Goal: Task Accomplishment & Management: Use online tool/utility

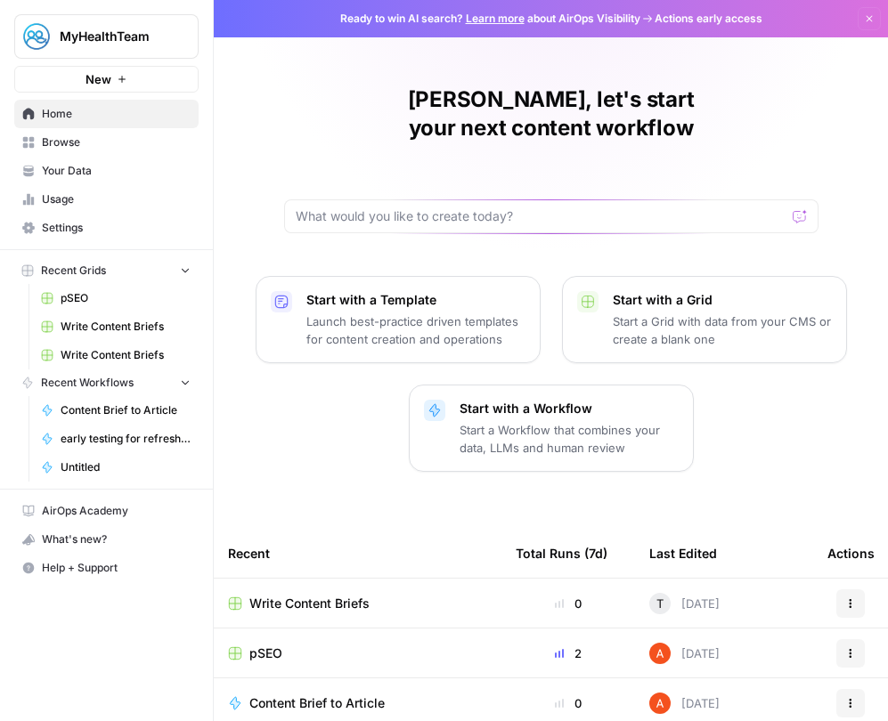
click at [867, 17] on icon "button" at bounding box center [870, 19] width 6 height 6
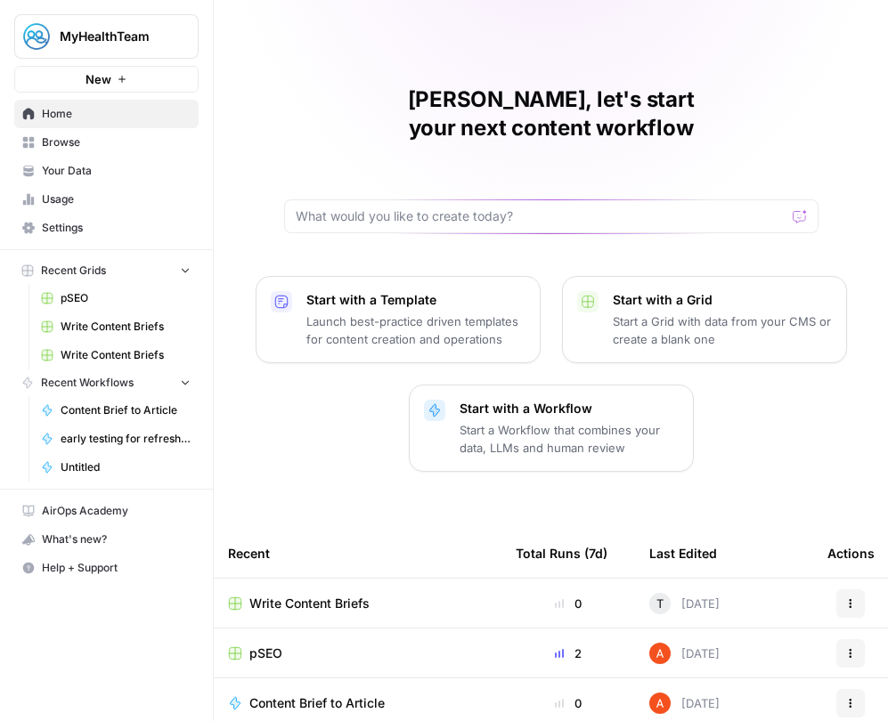
click at [129, 30] on span "MyHealthTeam" at bounding box center [114, 37] width 108 height 18
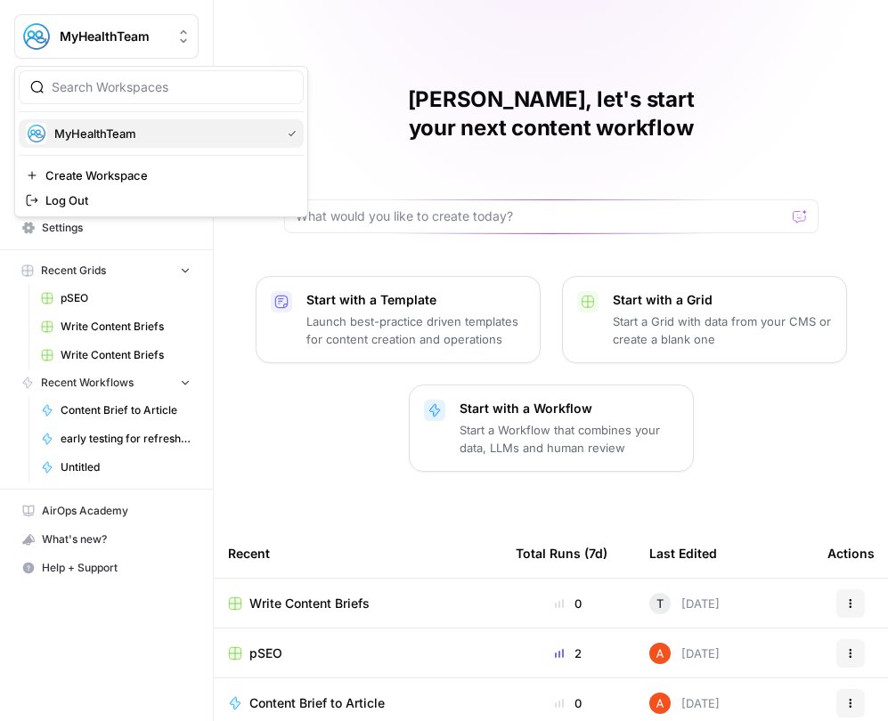
click at [73, 134] on span "MyHealthTeam" at bounding box center [163, 134] width 219 height 18
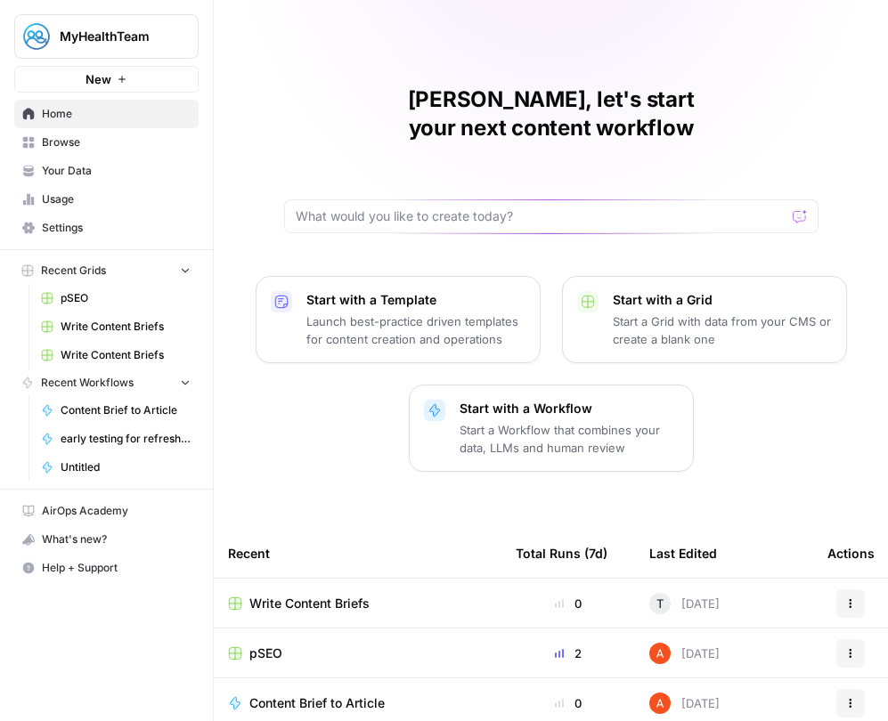
click at [99, 323] on span "Write Content Briefs" at bounding box center [126, 327] width 130 height 16
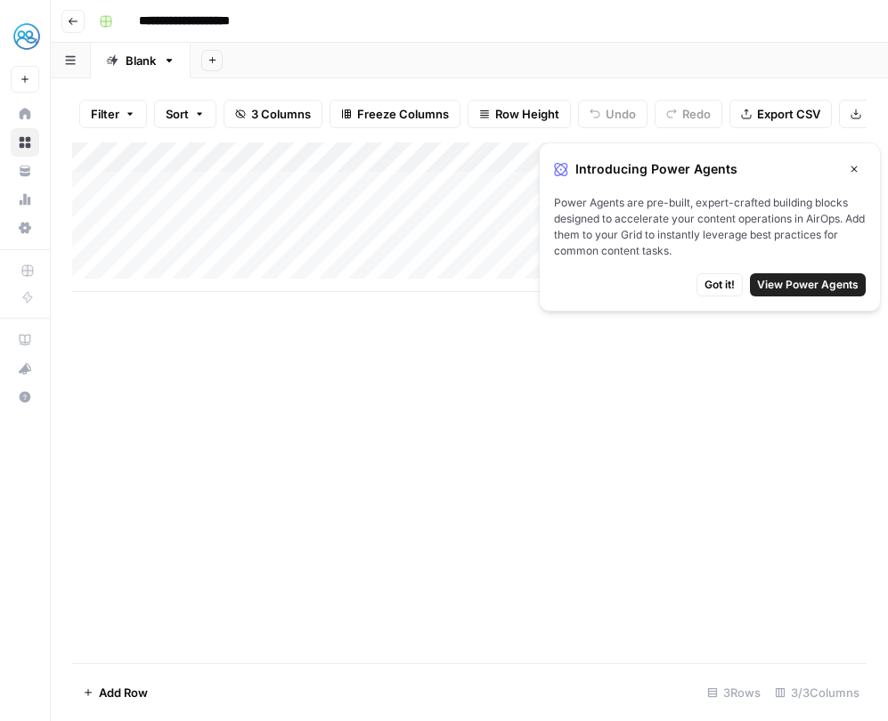
click at [716, 286] on span "Got it!" at bounding box center [720, 285] width 30 height 16
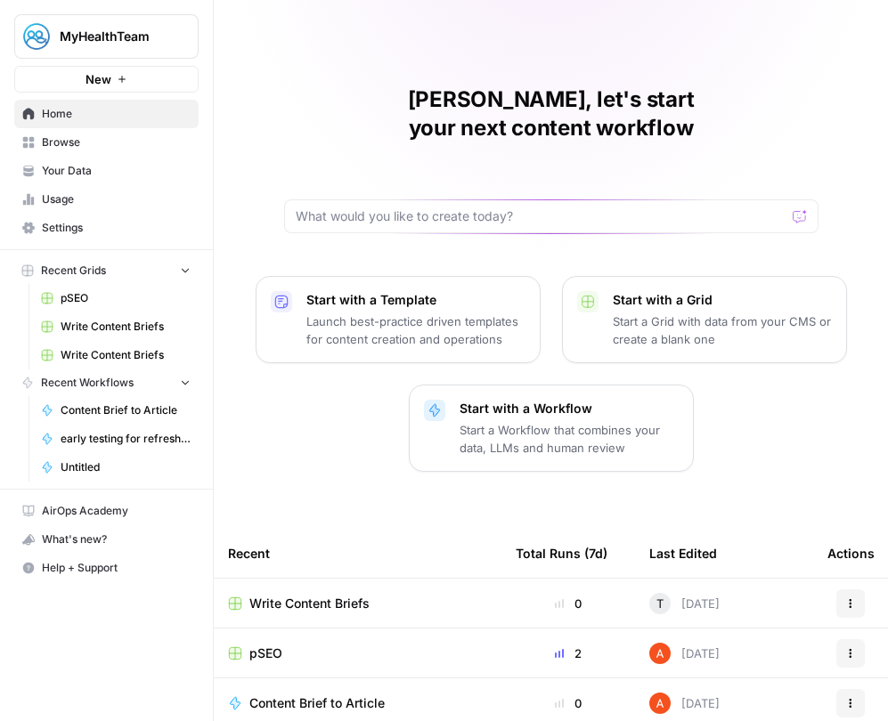
click at [88, 351] on span "Write Content Briefs" at bounding box center [126, 355] width 130 height 16
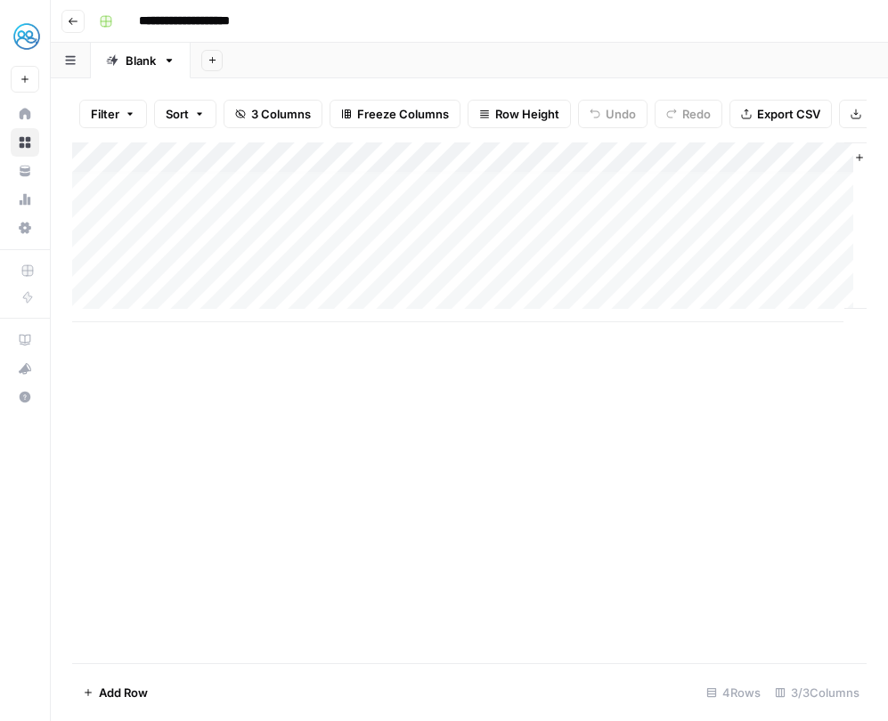
scroll to position [13, 0]
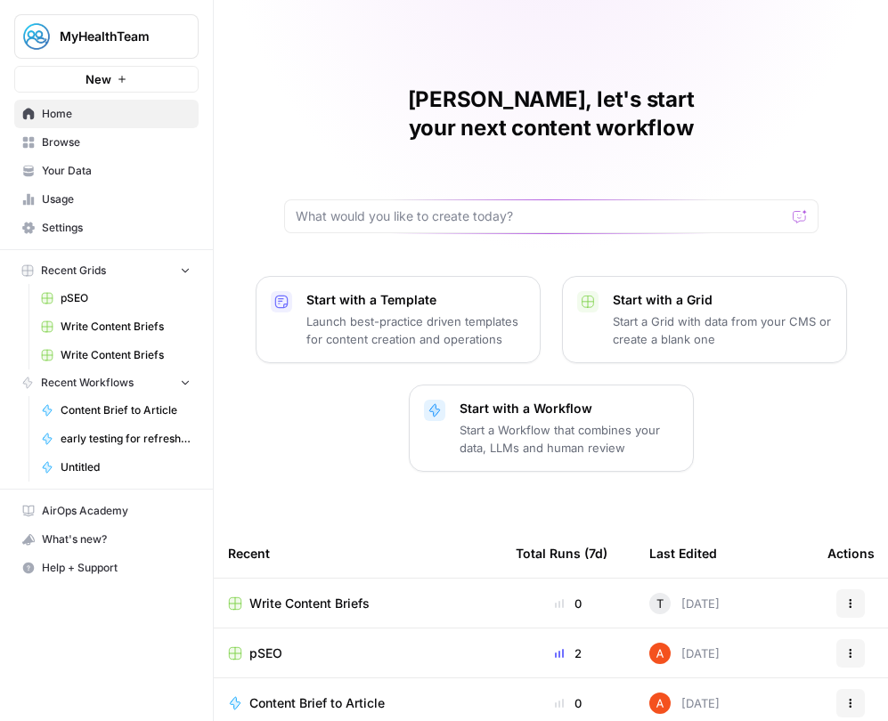
click at [183, 46] on button "MyHealthTeam" at bounding box center [106, 36] width 184 height 45
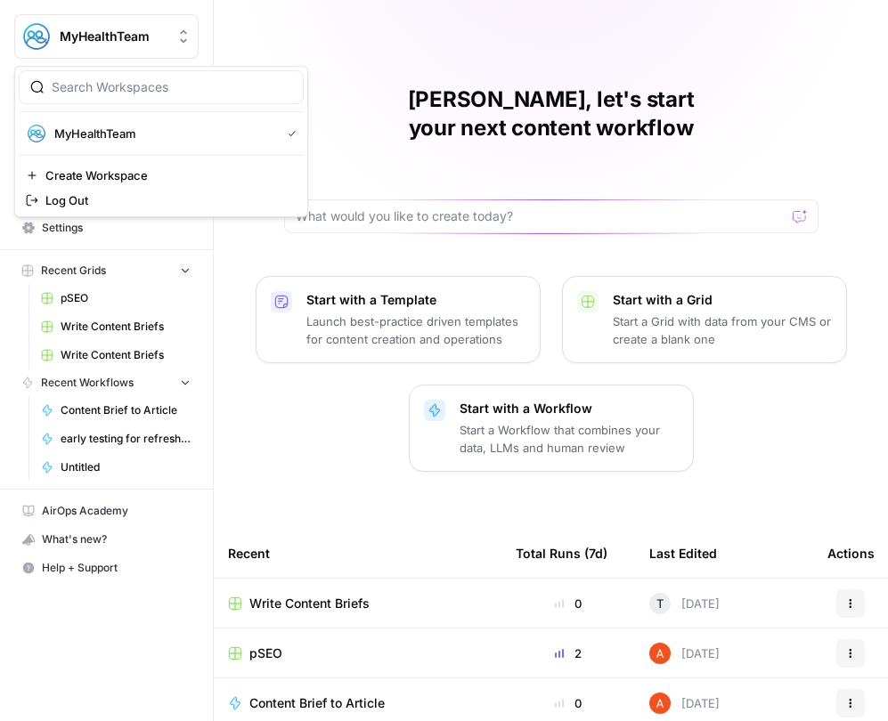
click at [411, 29] on div "[PERSON_NAME], let's start your next content workflow Start with a Template Lau…" at bounding box center [551, 478] width 674 height 957
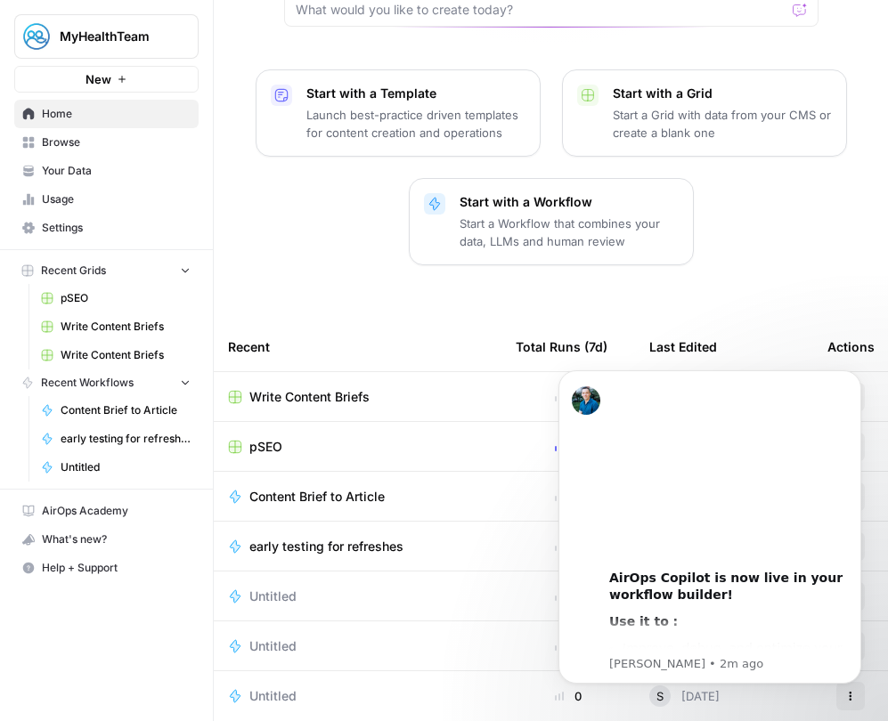
click at [318, 208] on div "Start with a Template Launch best-practice driven templates for content creatio…" at bounding box center [551, 167] width 674 height 196
click at [858, 380] on icon "Dismiss notification" at bounding box center [856, 376] width 10 height 10
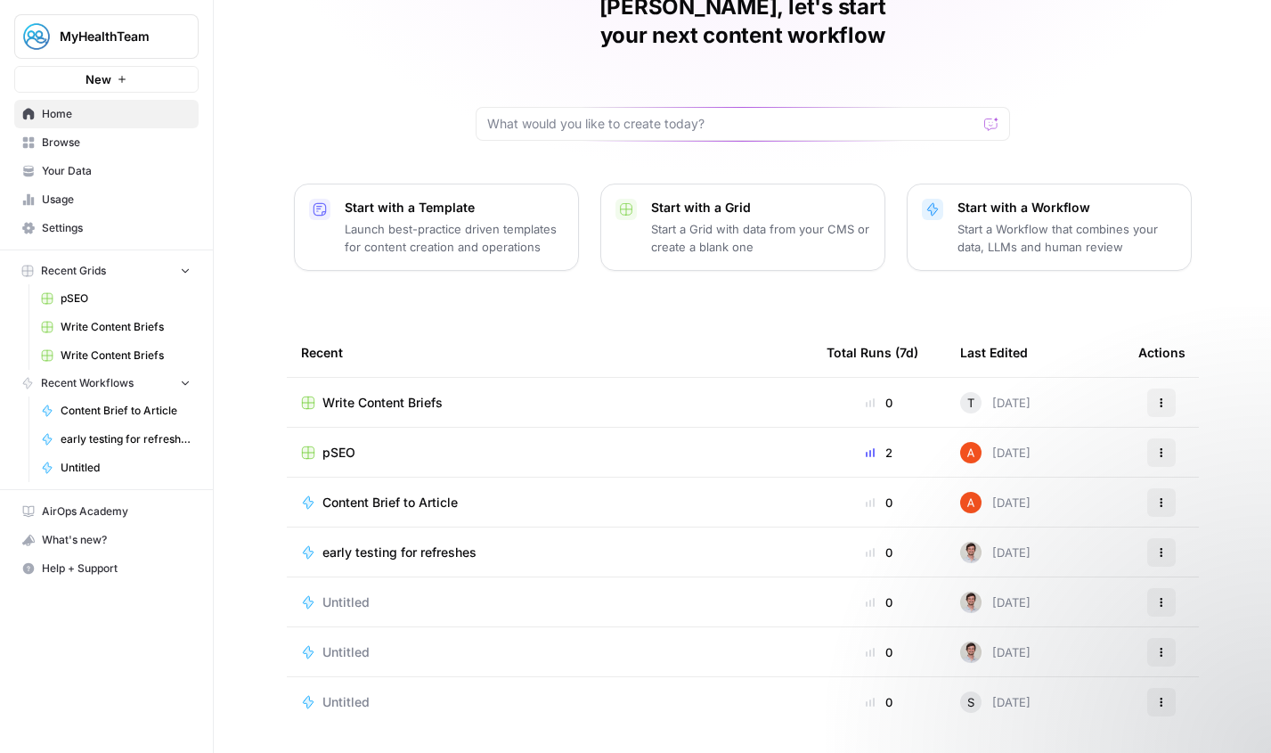
scroll to position [67, 0]
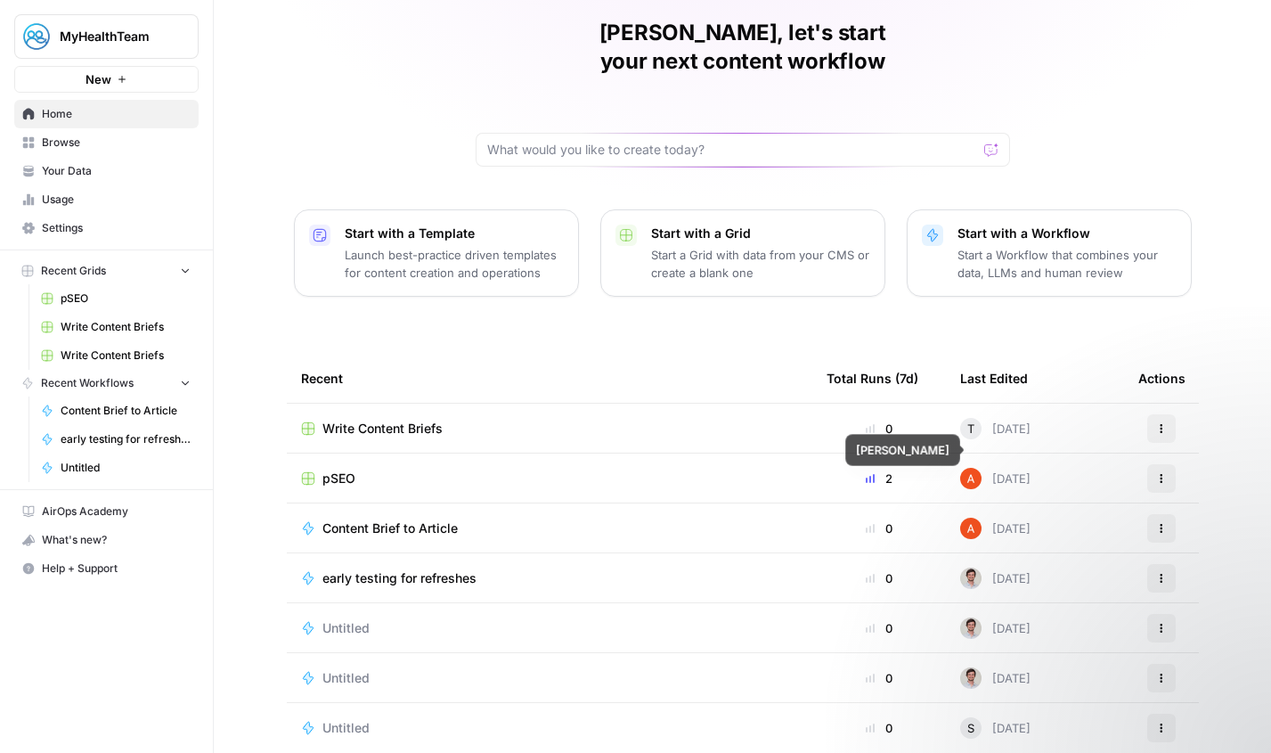
click at [887, 468] on img at bounding box center [970, 478] width 21 height 21
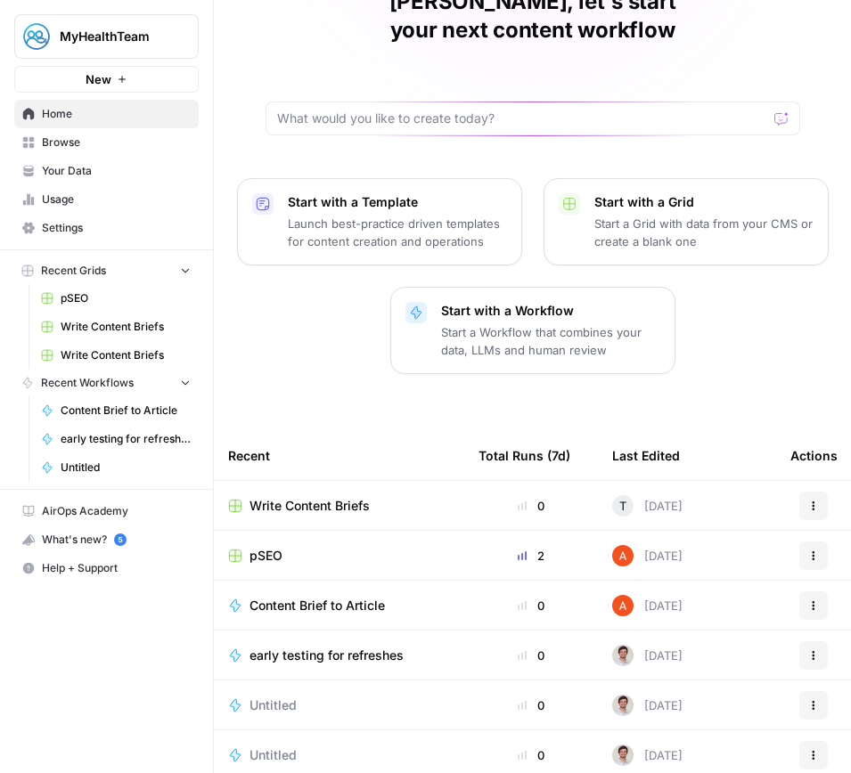
scroll to position [155, 0]
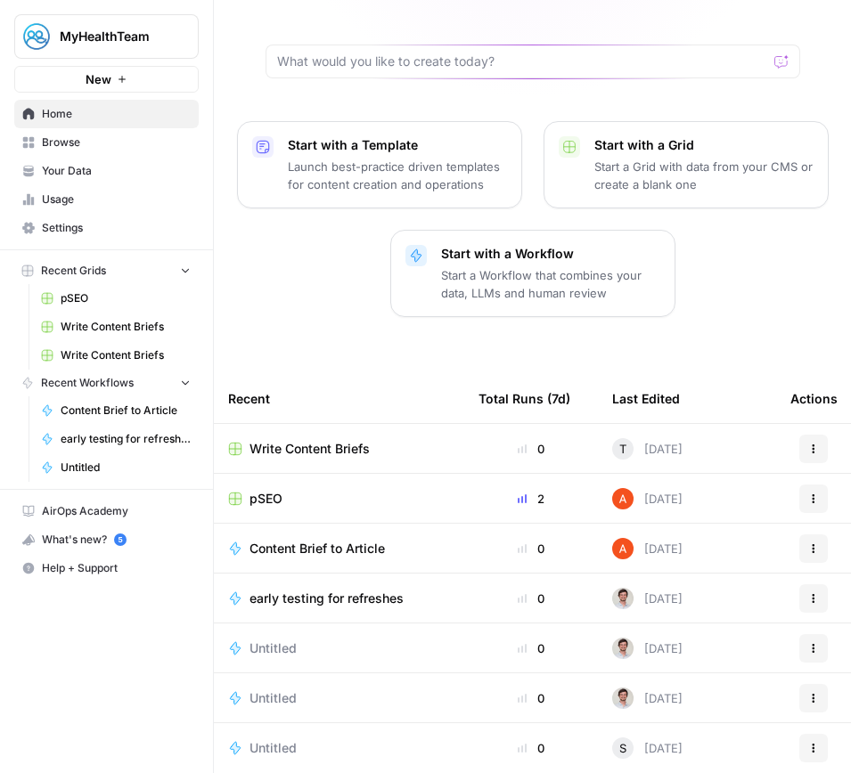
click at [73, 144] on span "Browse" at bounding box center [116, 142] width 149 height 16
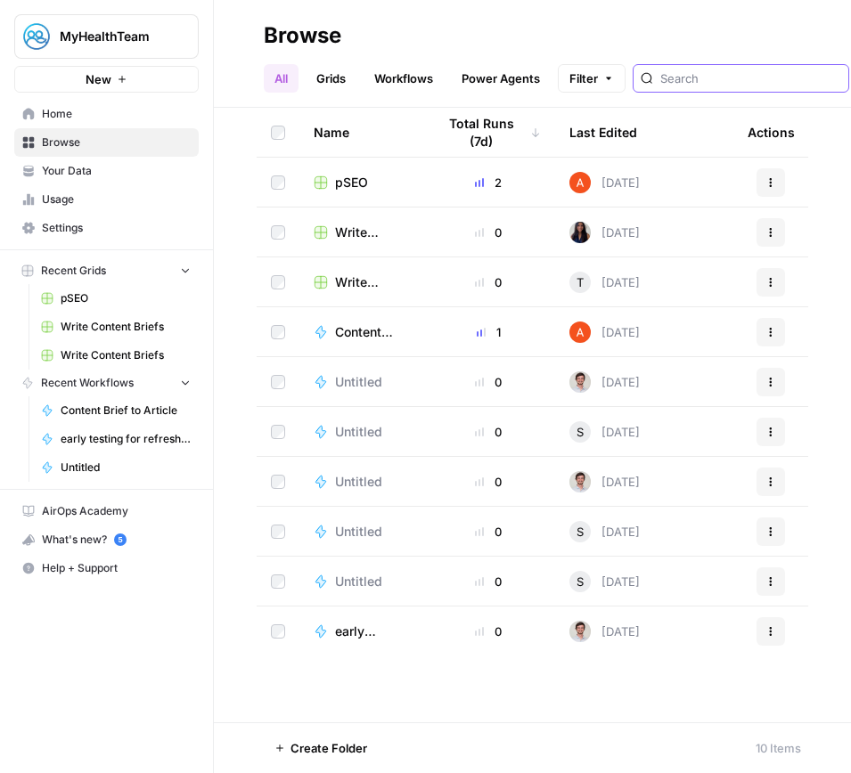
click at [672, 82] on input "search" at bounding box center [750, 78] width 181 height 18
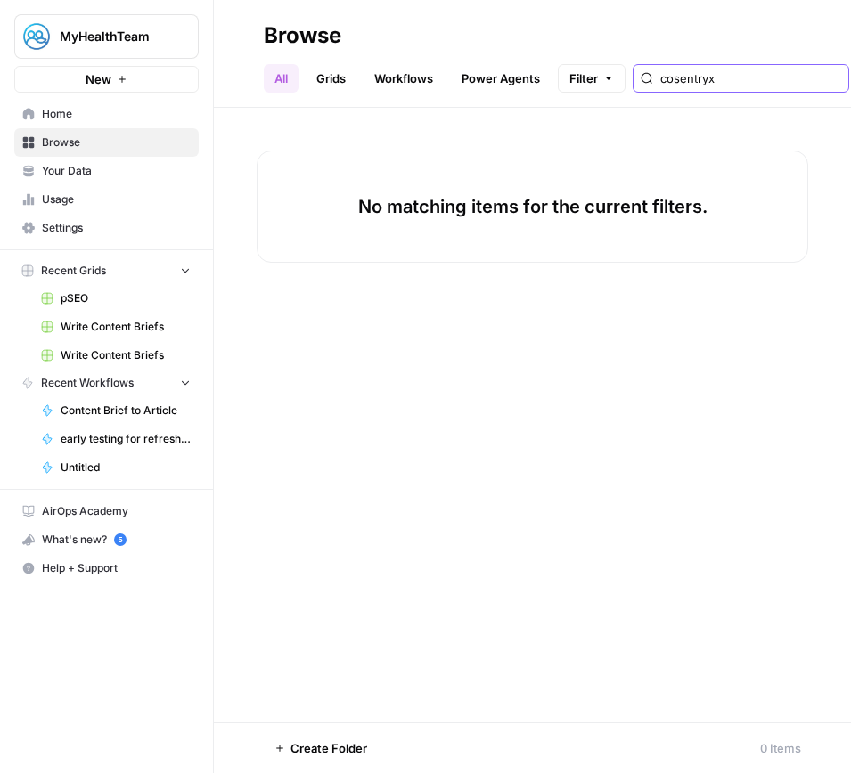
type input "cosentryx"
click at [123, 436] on span "early testing for refreshes" at bounding box center [126, 439] width 130 height 16
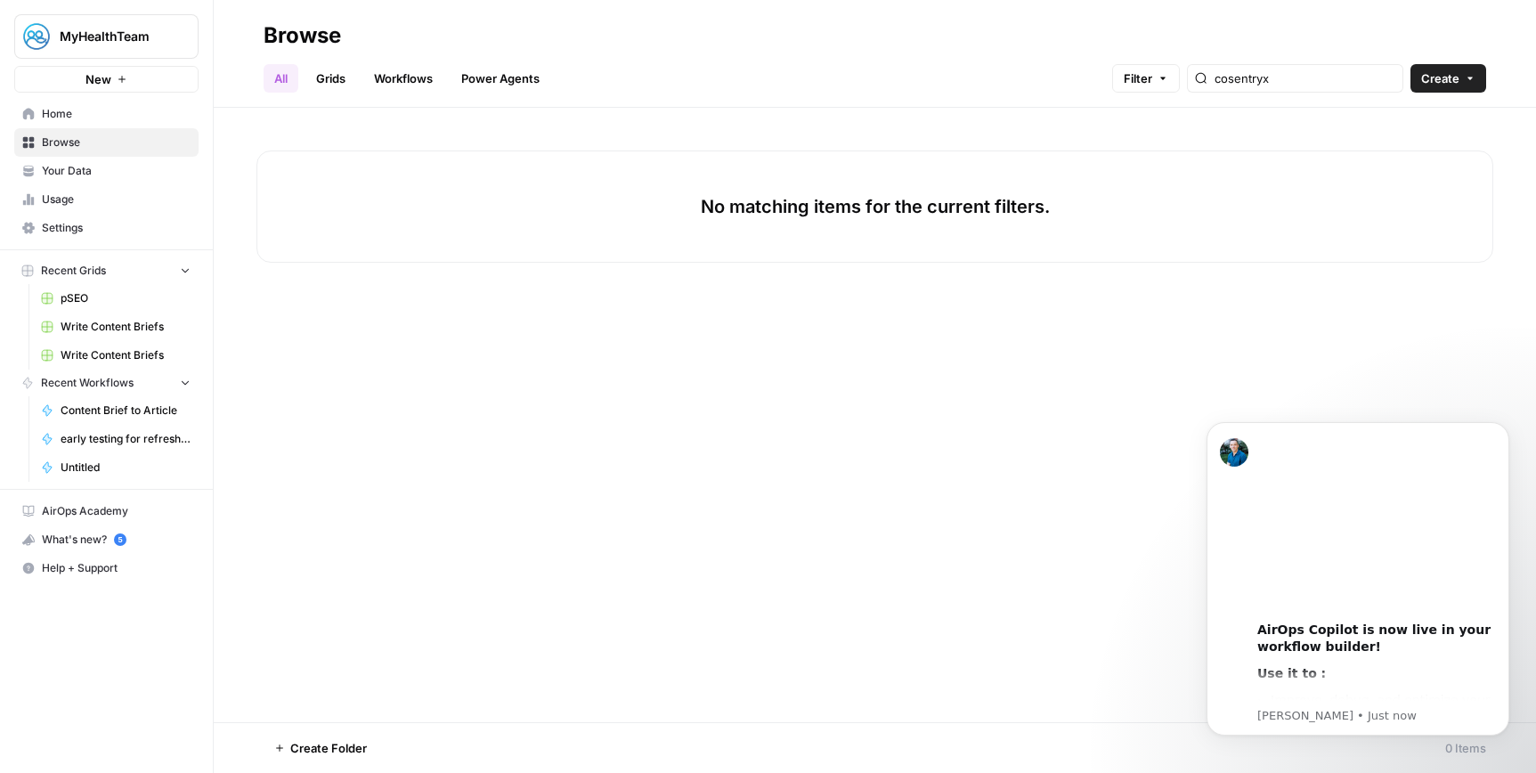
click at [97, 410] on span "Content Brief to Article" at bounding box center [126, 411] width 130 height 16
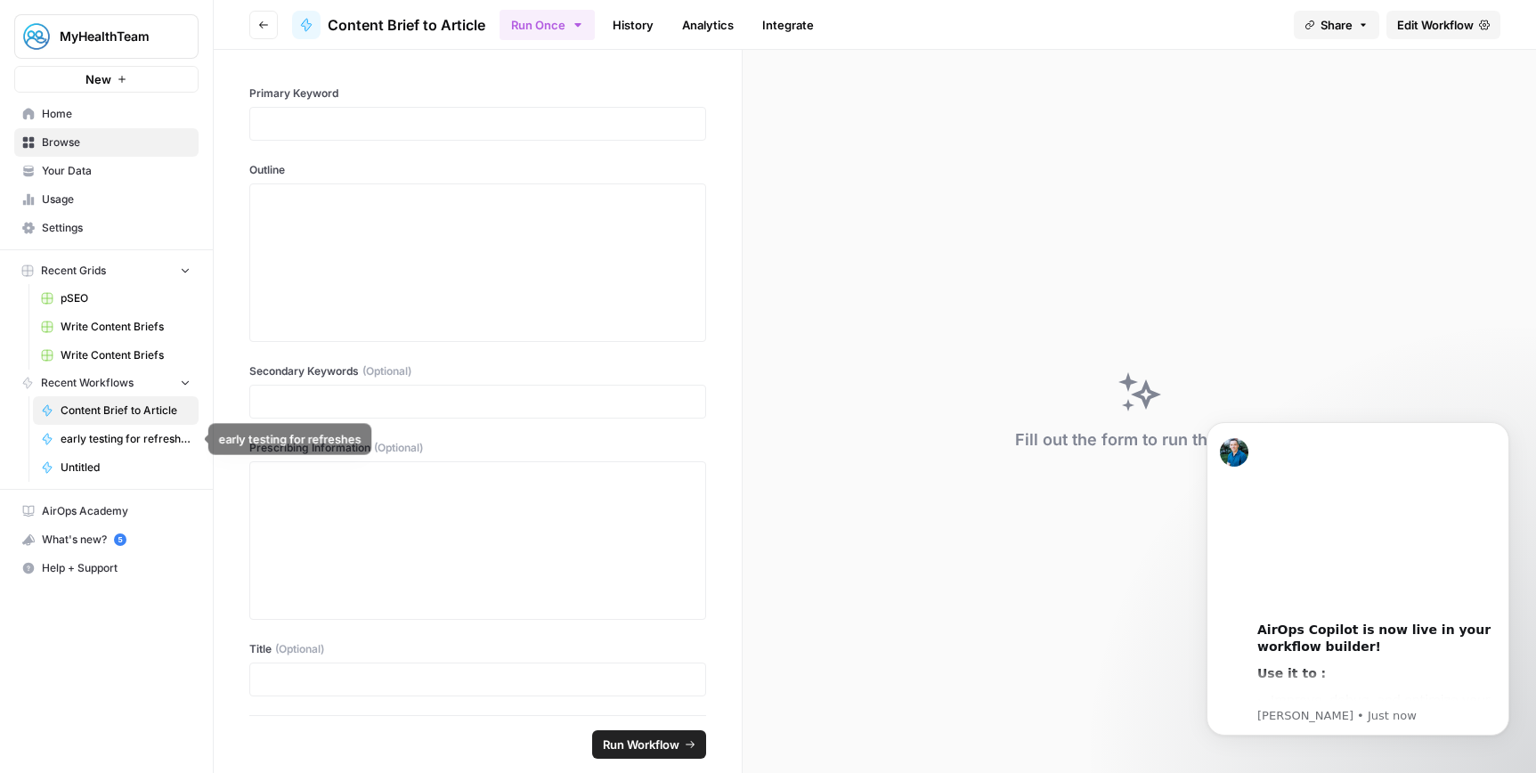
click at [101, 435] on span "early testing for refreshes" at bounding box center [126, 439] width 130 height 16
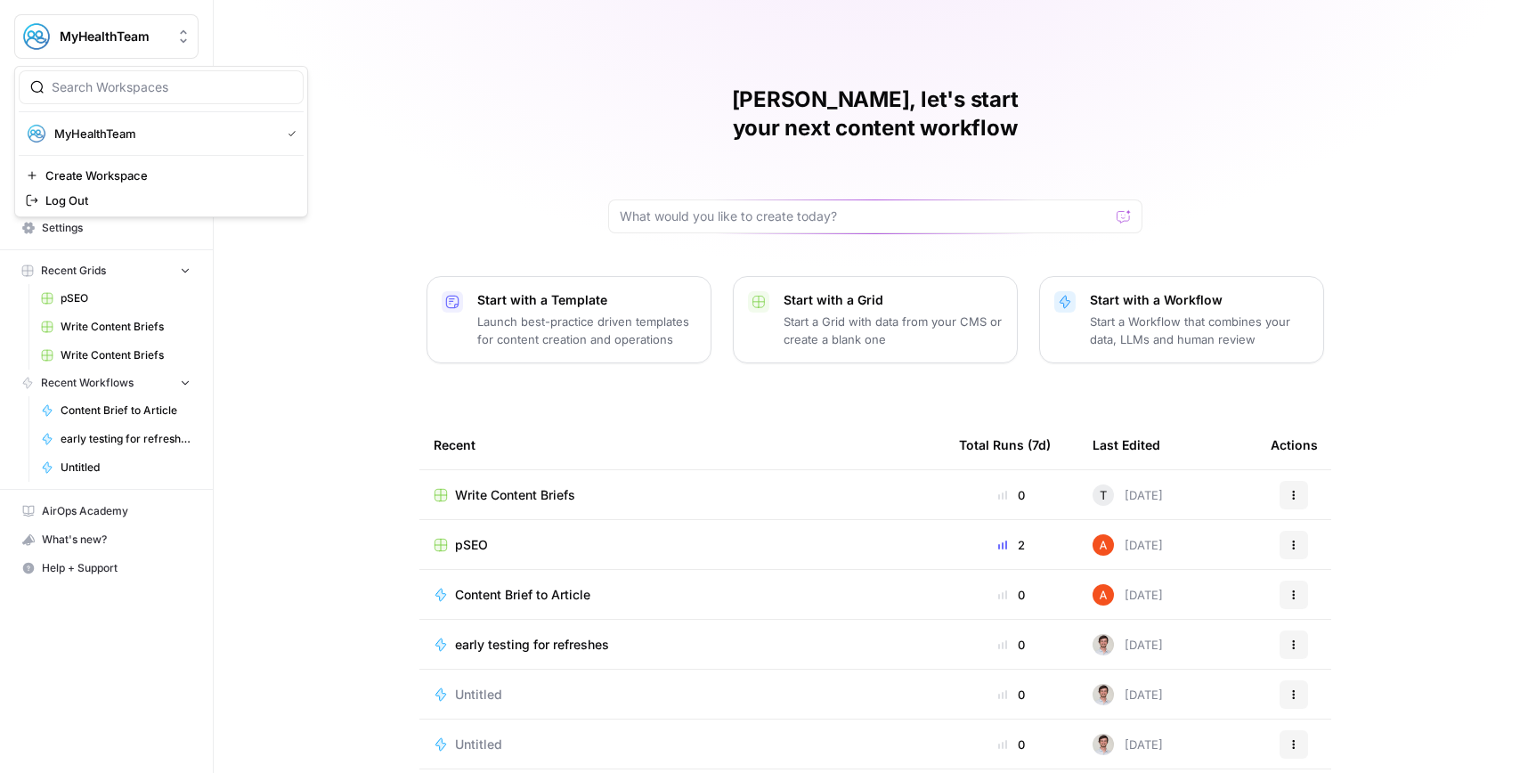
click at [95, 26] on button "MyHealthTeam" at bounding box center [106, 36] width 184 height 45
click at [306, 515] on div "[PERSON_NAME], let's start your next content workflow Start with a Template Lau…" at bounding box center [875, 424] width 1323 height 848
click at [130, 35] on span "MyHealthTeam" at bounding box center [114, 37] width 108 height 18
click at [78, 197] on span "Log Out" at bounding box center [167, 200] width 244 height 18
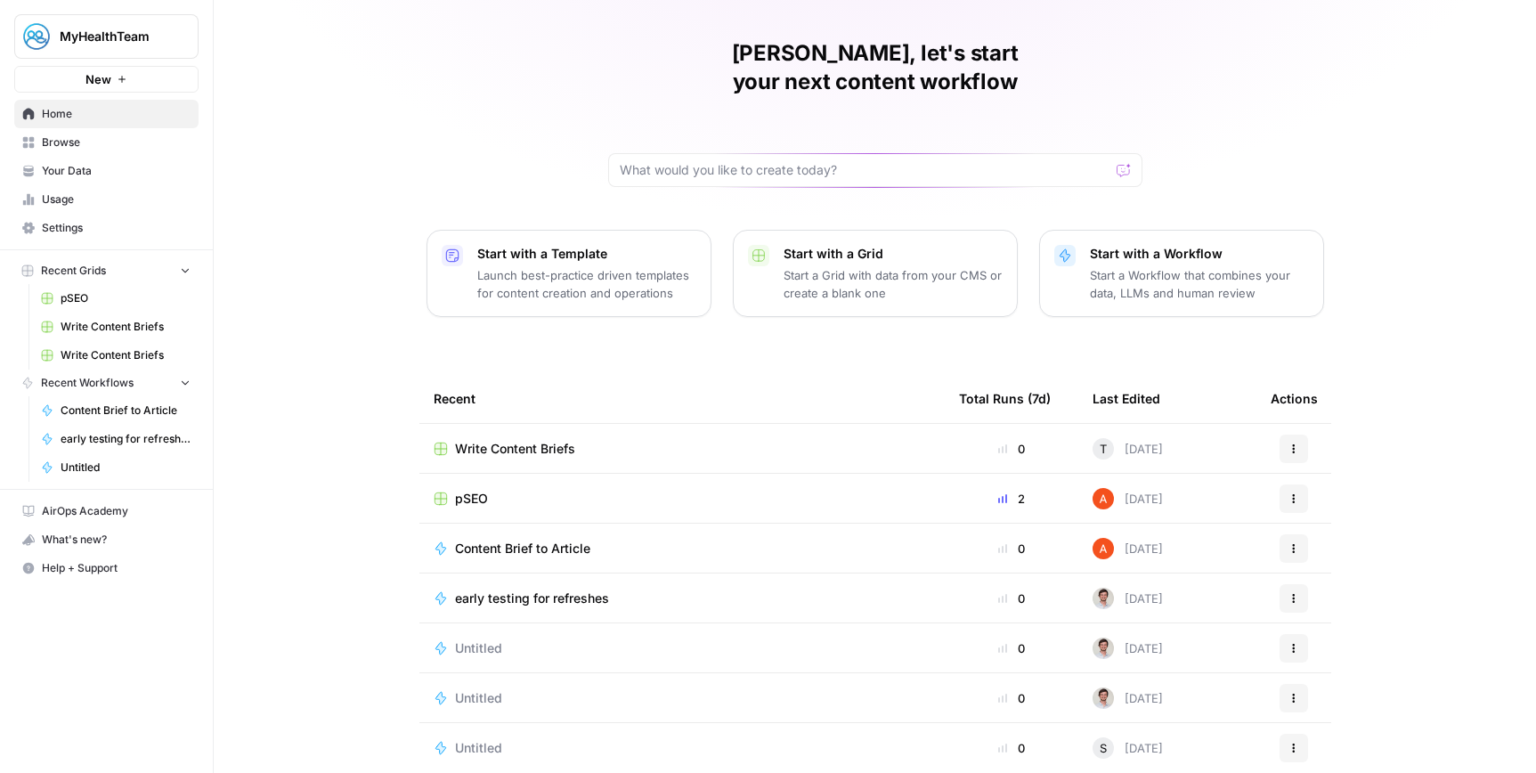
click at [338, 218] on div "[PERSON_NAME], let's start your next content workflow Start with a Template Lau…" at bounding box center [875, 378] width 1323 height 848
